Goal: Answer question/provide support

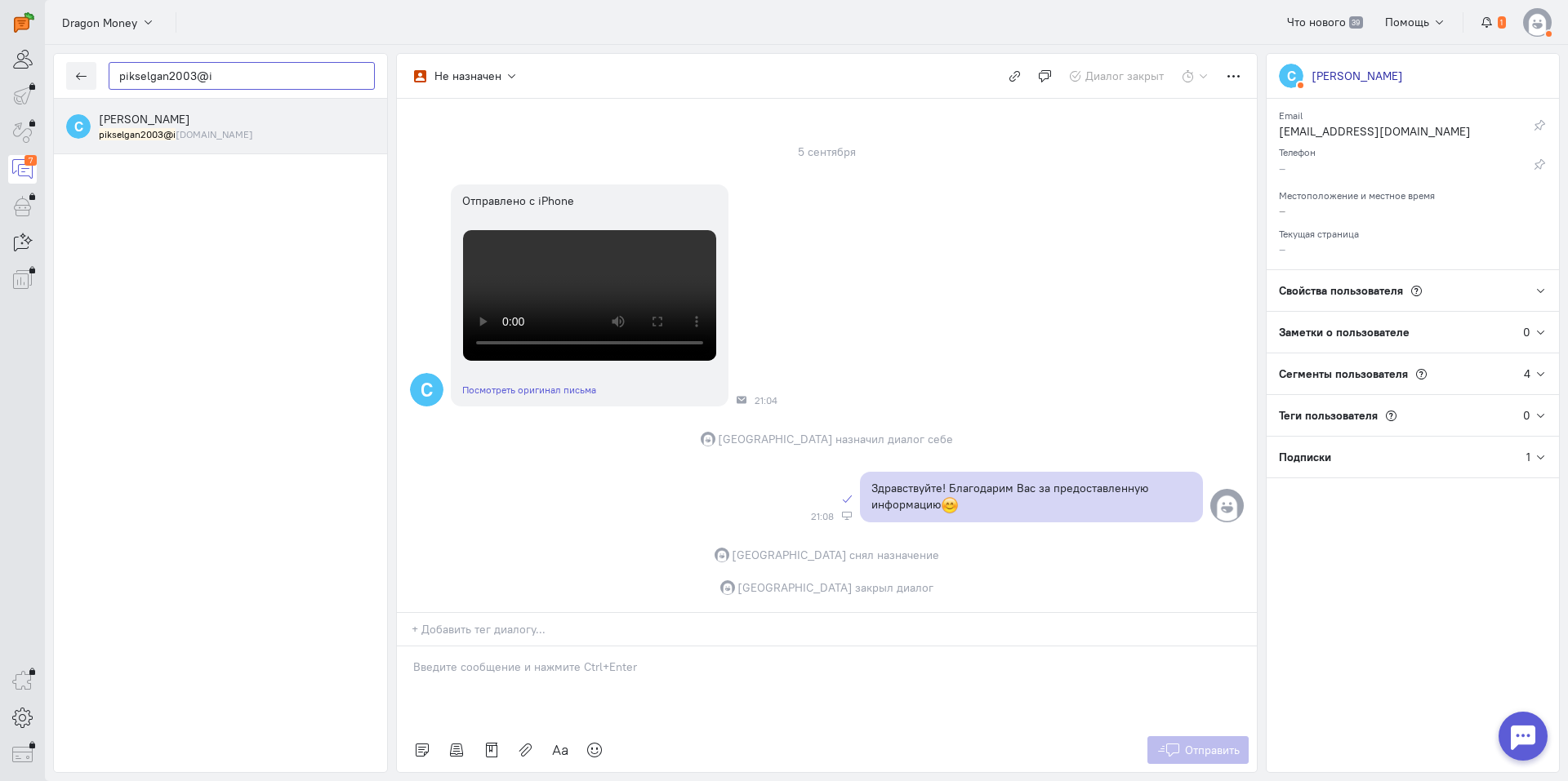
scroll to position [312, 0]
drag, startPoint x: 237, startPoint y: 79, endPoint x: 0, endPoint y: 64, distance: 237.5
click at [0, 64] on div "operator conversation-V1122-10000-3month 7" at bounding box center [784, 390] width 1568 height 781
paste input "aleksandrsemcen"
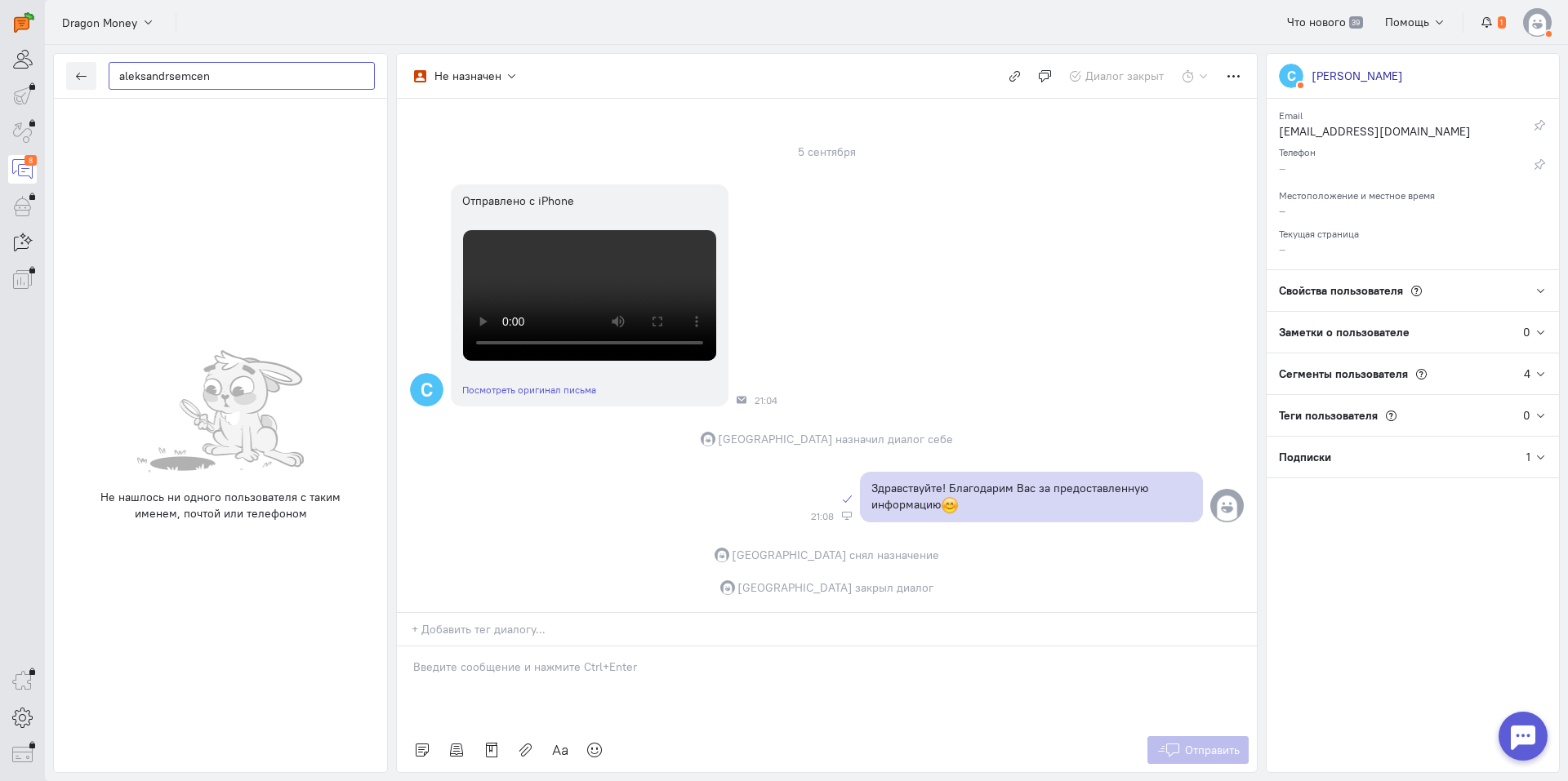
drag, startPoint x: 251, startPoint y: 77, endPoint x: 61, endPoint y: 70, distance: 190.1
click at [0, 70] on div "operator conversation-V1122-10000-3month 8" at bounding box center [784, 390] width 1568 height 781
paste input "sanekarabov9@gm"
type input "sanekarabov9@gm"
drag, startPoint x: 235, startPoint y: 79, endPoint x: 0, endPoint y: 82, distance: 235.0
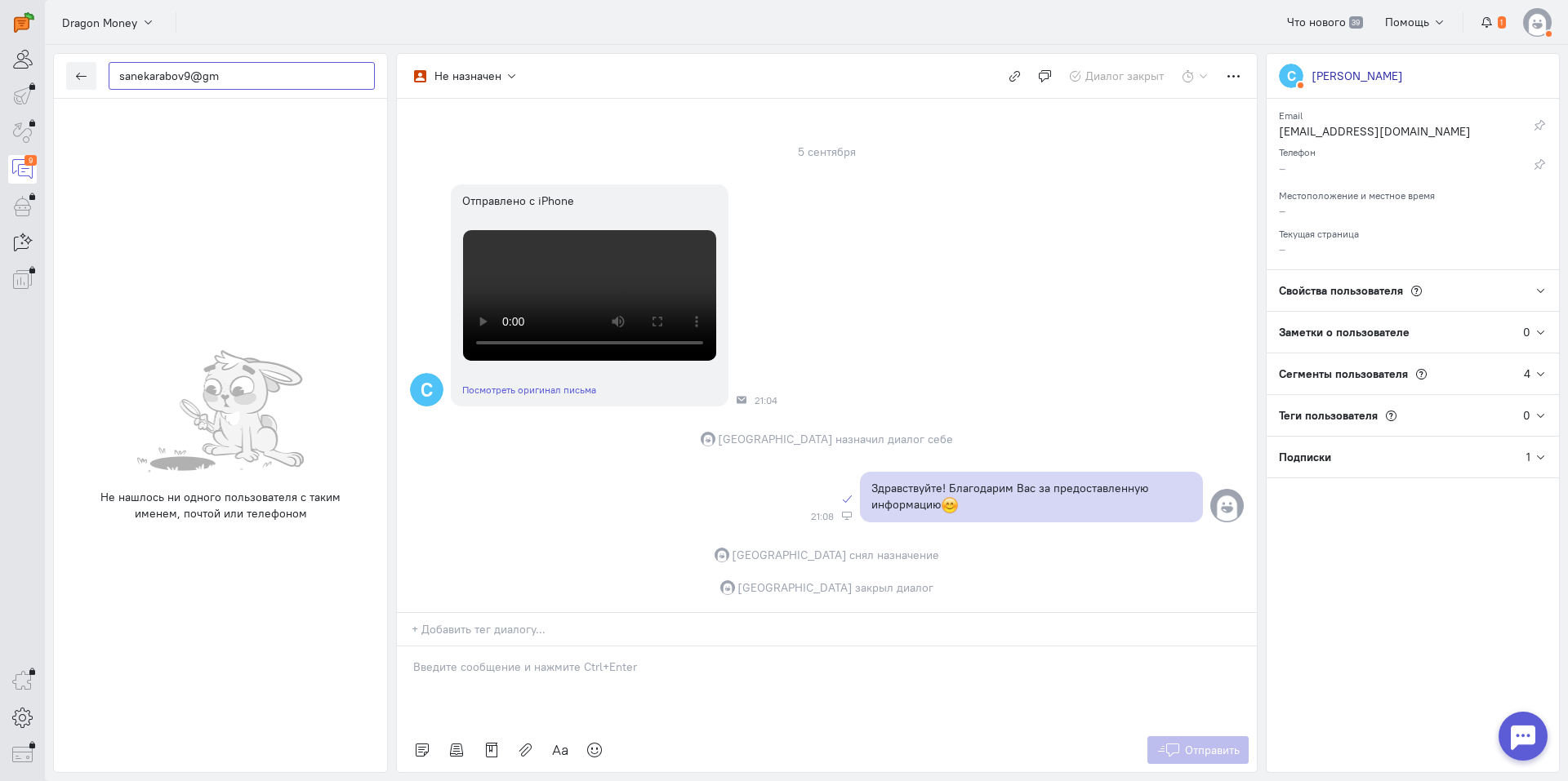
click at [0, 82] on div "operator conversation-V1122-10000-3month 9" at bounding box center [784, 390] width 1568 height 781
click at [86, 75] on icon "button" at bounding box center [81, 76] width 12 height 12
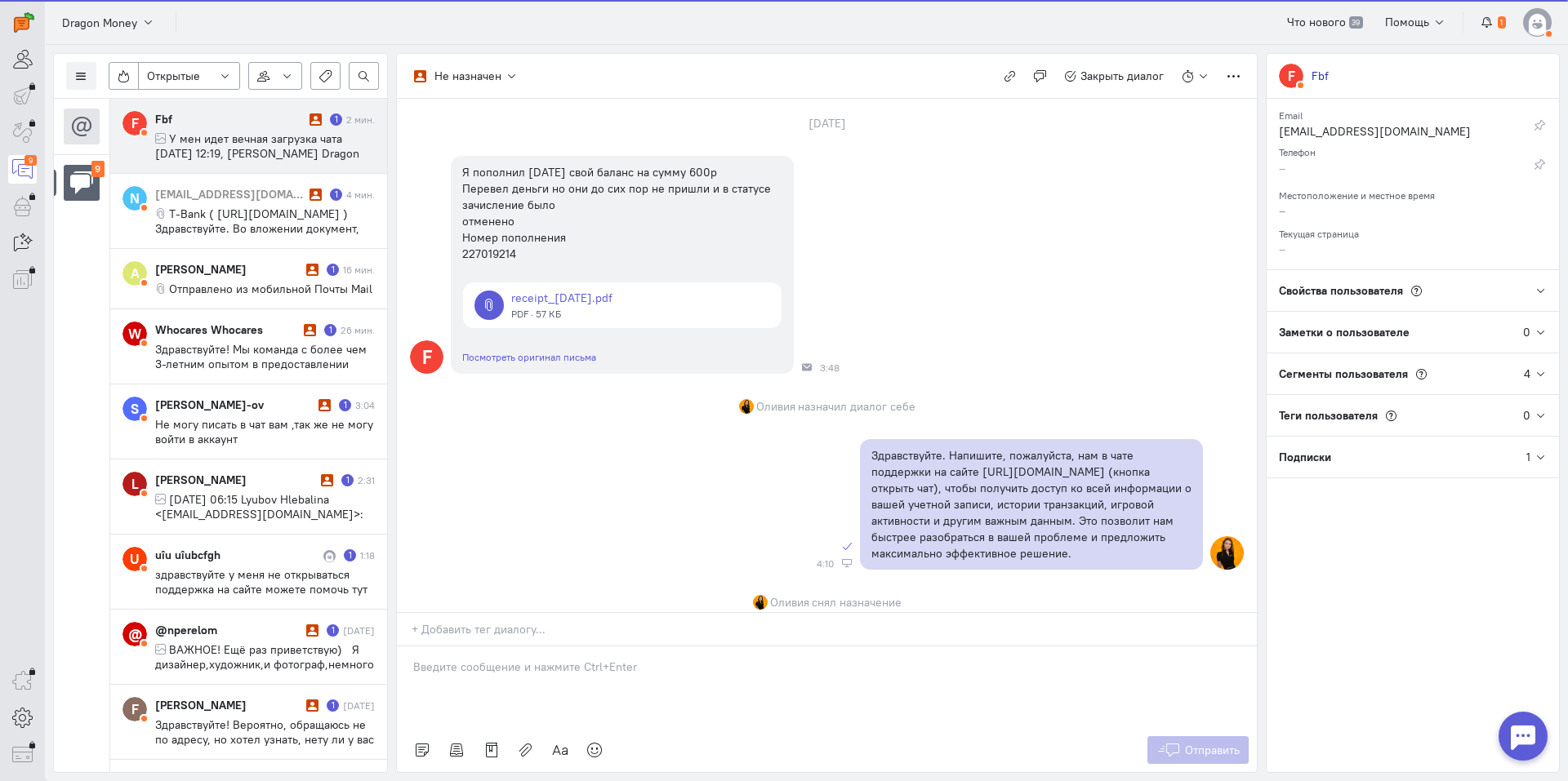
scroll to position [266, 0]
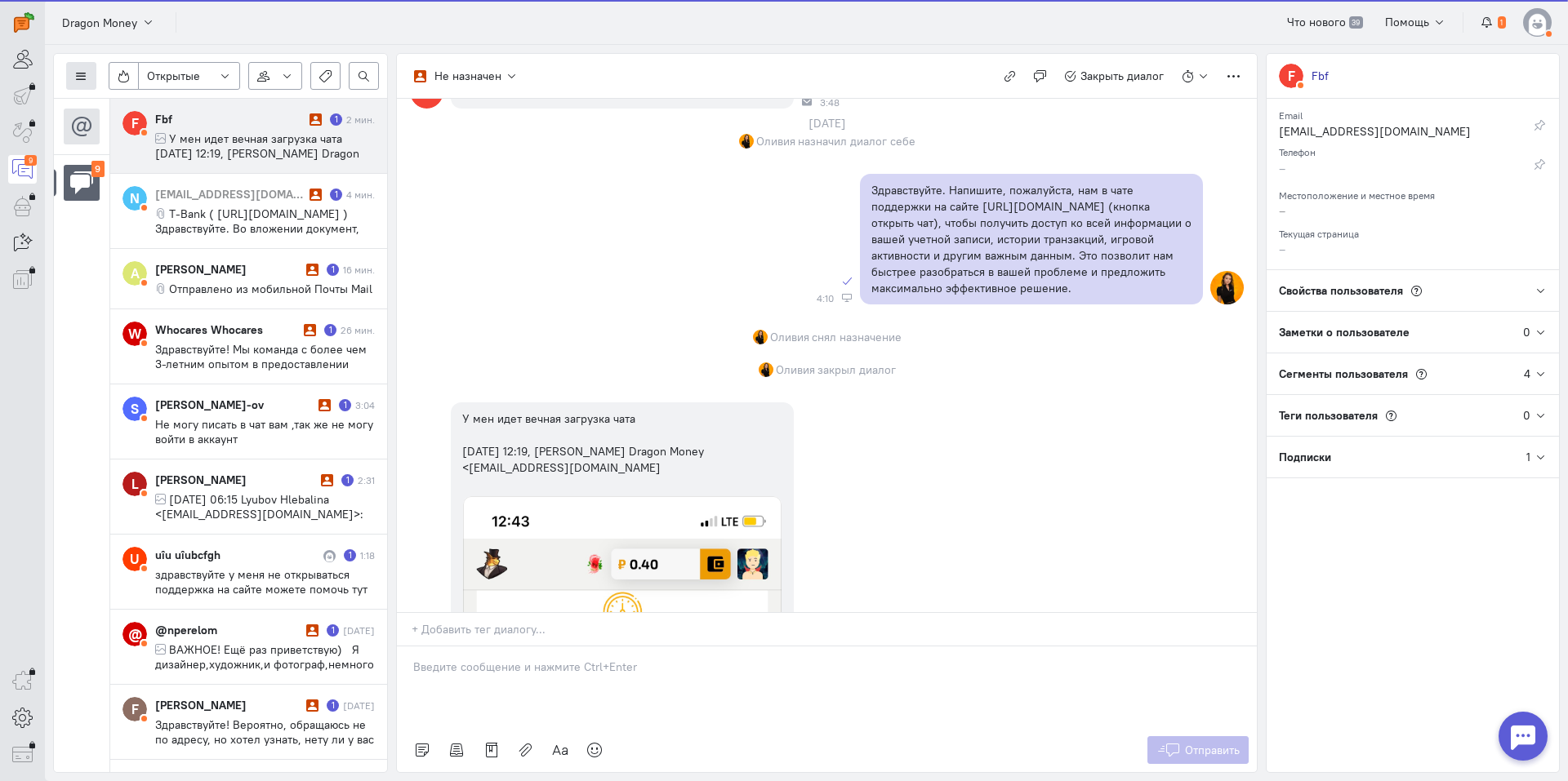
click at [72, 81] on button at bounding box center [81, 75] width 30 height 28
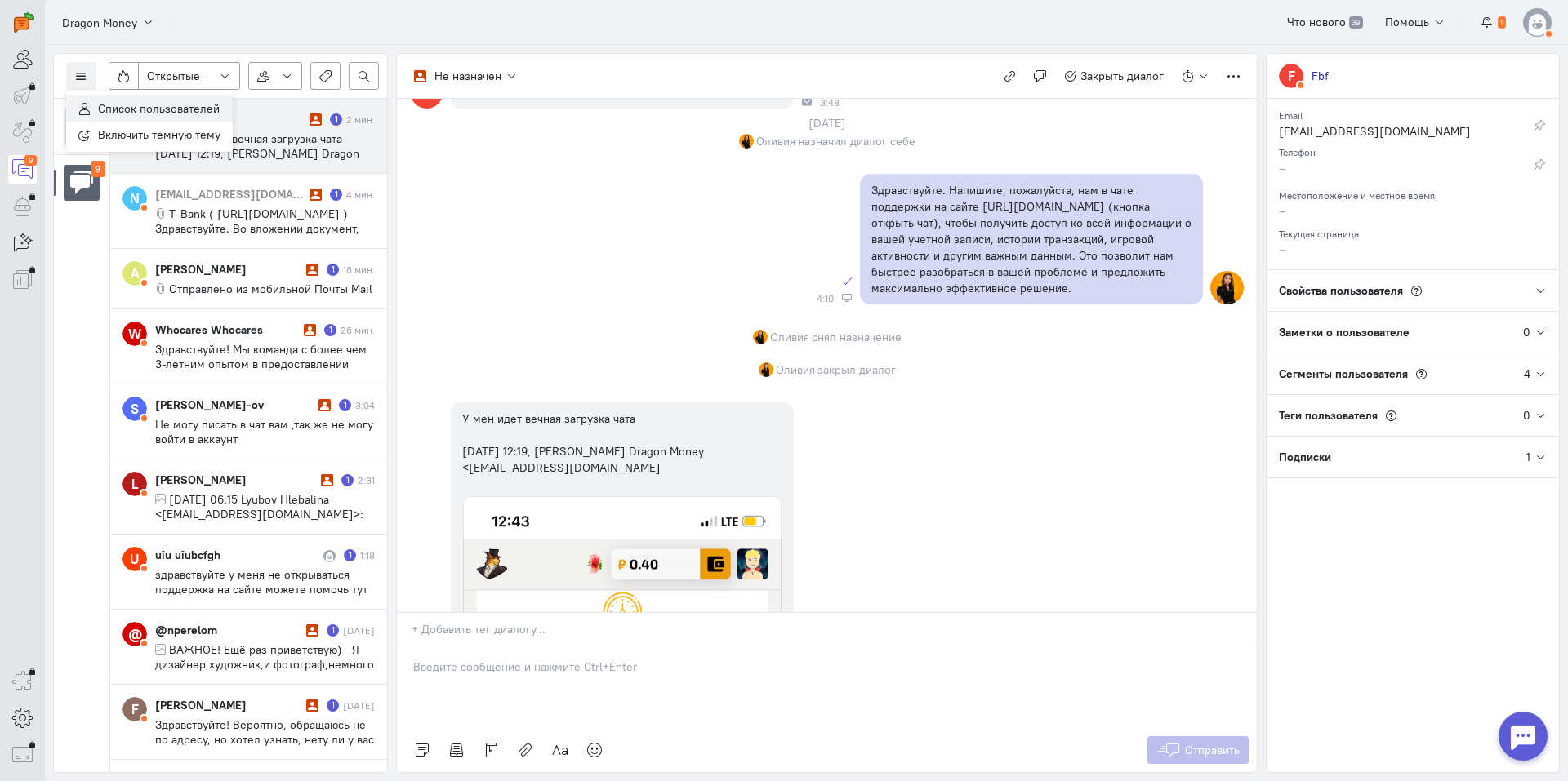
click at [134, 101] on span "Список пользователей" at bounding box center [159, 108] width 122 height 14
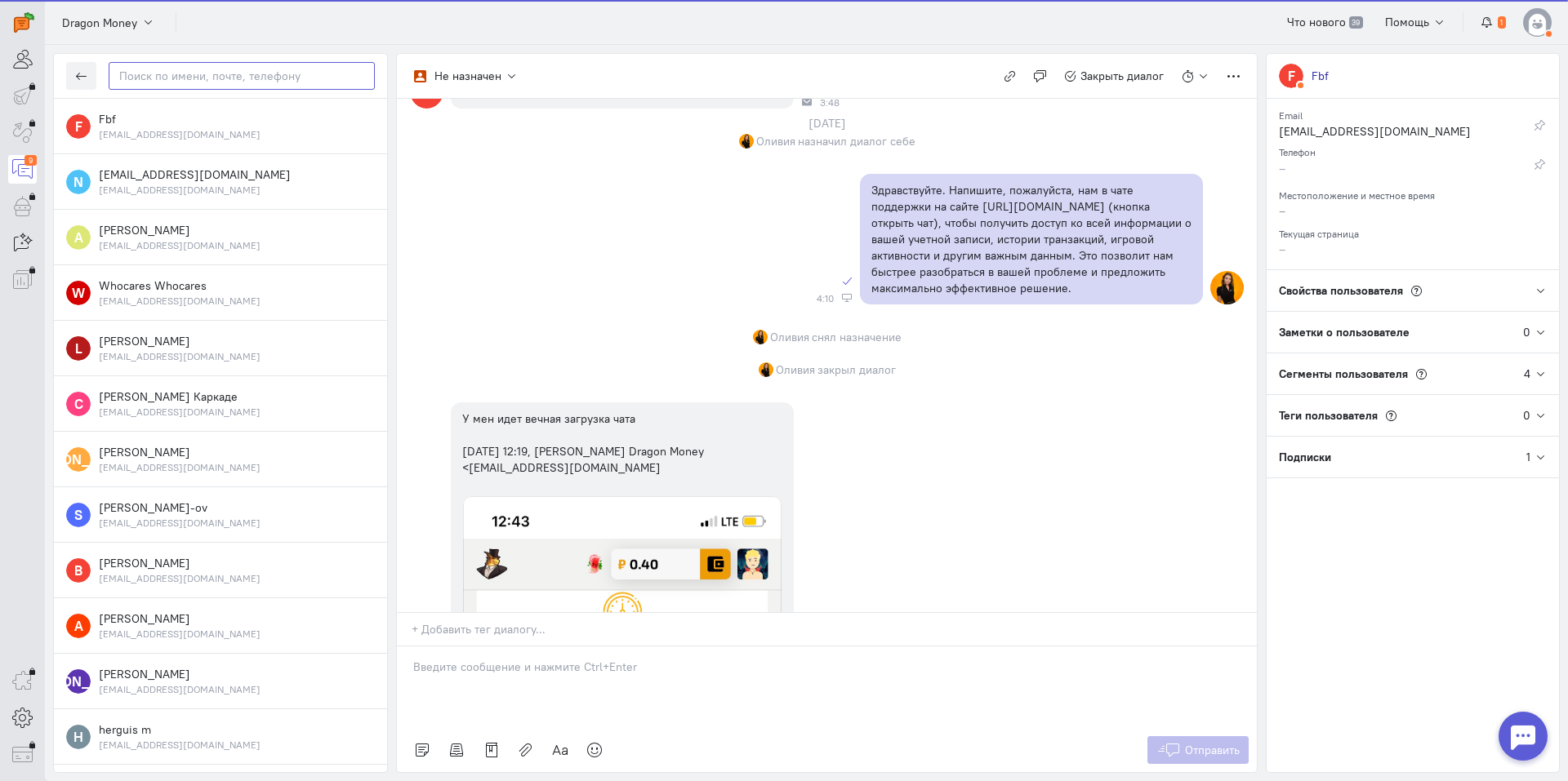
click at [186, 77] on input "text" at bounding box center [241, 75] width 266 height 28
paste input "sanekarabov9@gm"
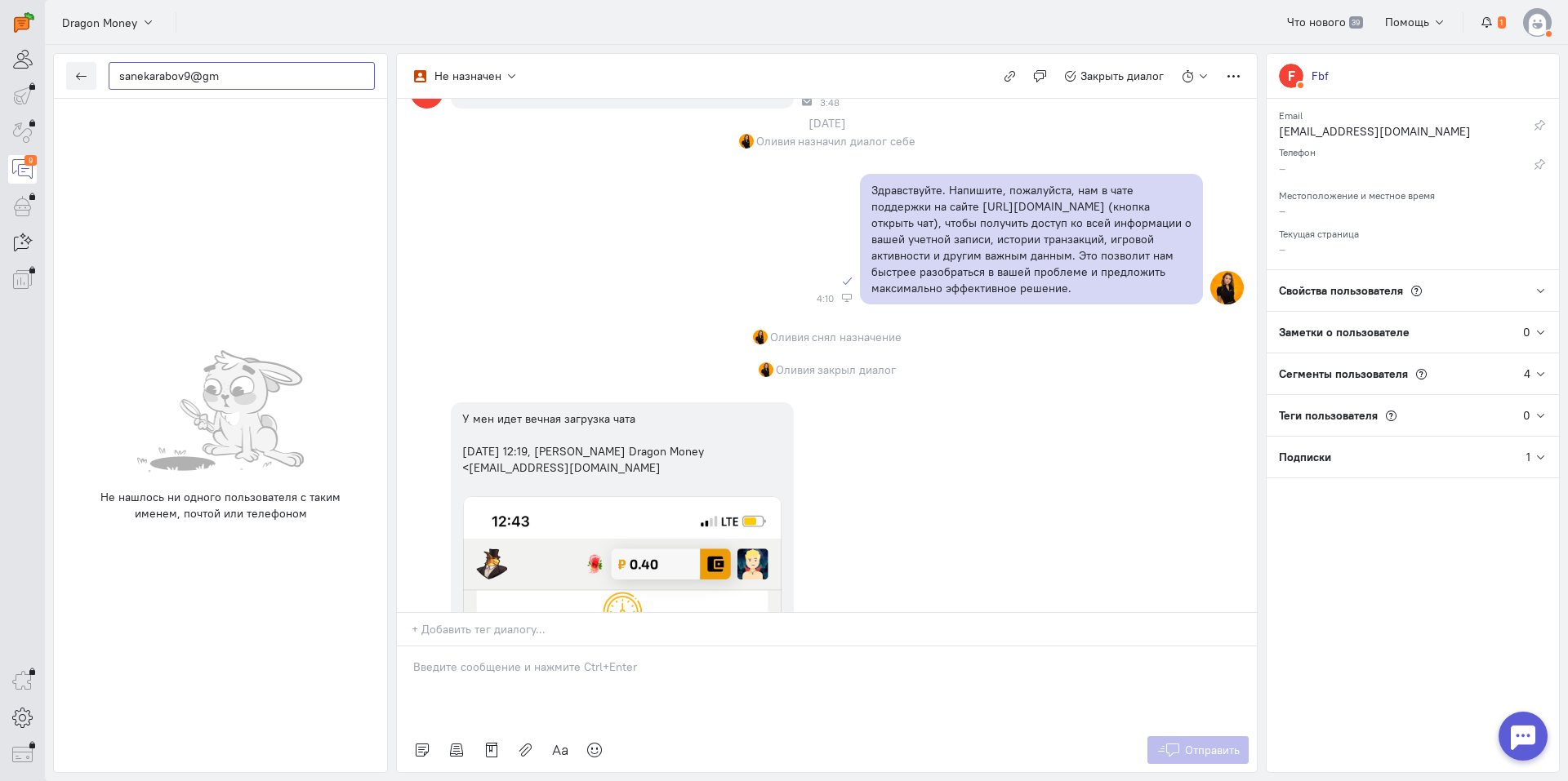
drag, startPoint x: 260, startPoint y: 74, endPoint x: 7, endPoint y: 69, distance: 253.0
click at [0, 69] on div "operator conversation-V1122-10000-3month 9" at bounding box center [784, 390] width 1568 height 781
paste input "aleksandrsemcen"
type input "aleksandrsemcen"
